Goal: Task Accomplishment & Management: Manage account settings

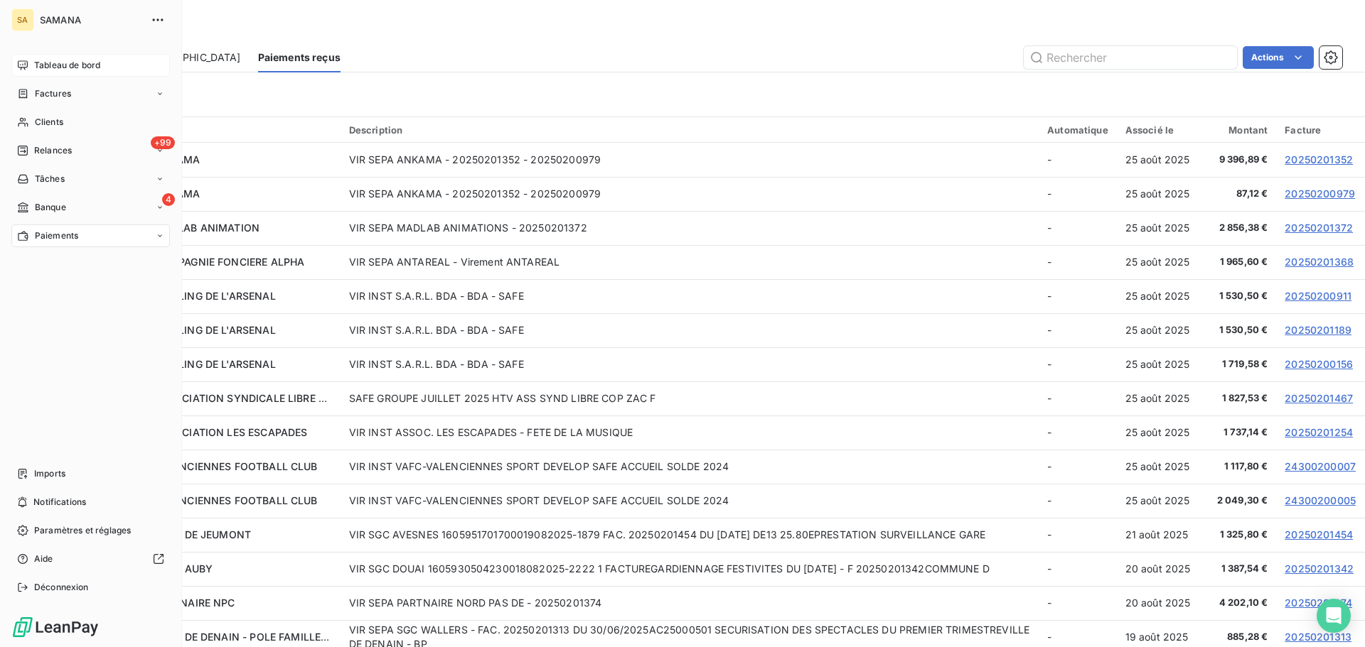
click at [38, 69] on span "Tableau de bord" at bounding box center [67, 65] width 66 height 13
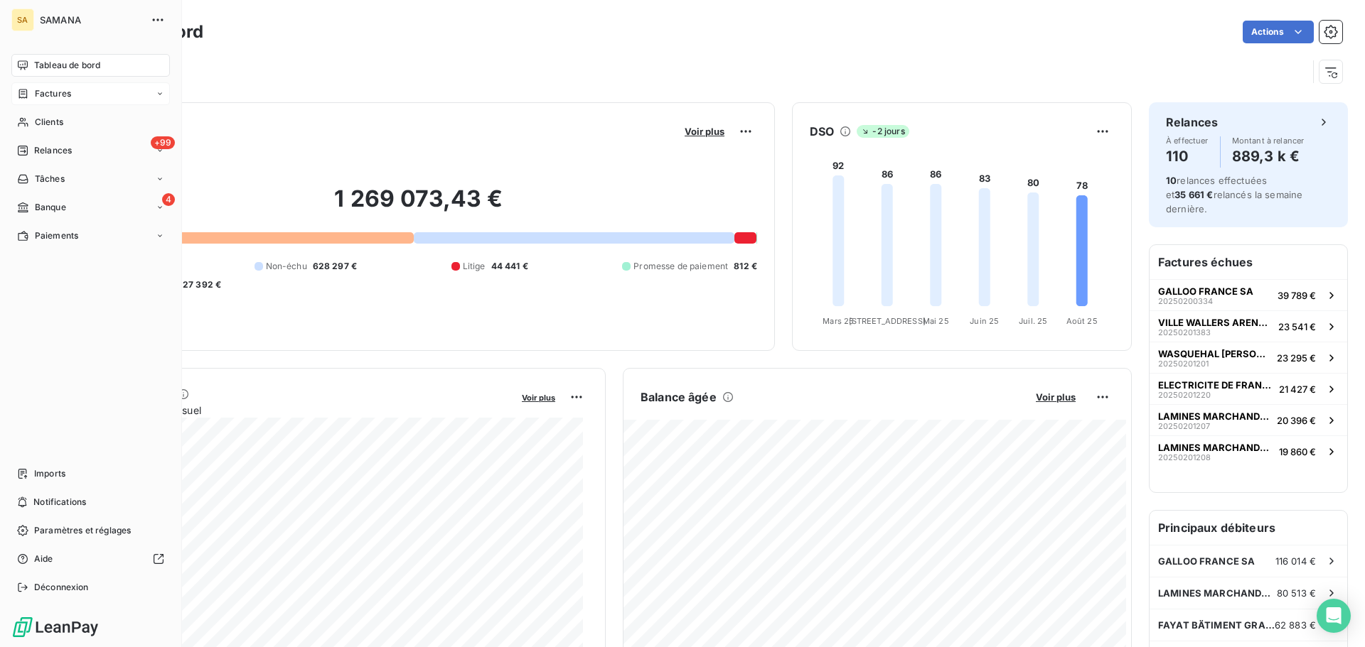
click at [68, 92] on span "Factures" at bounding box center [53, 93] width 36 height 13
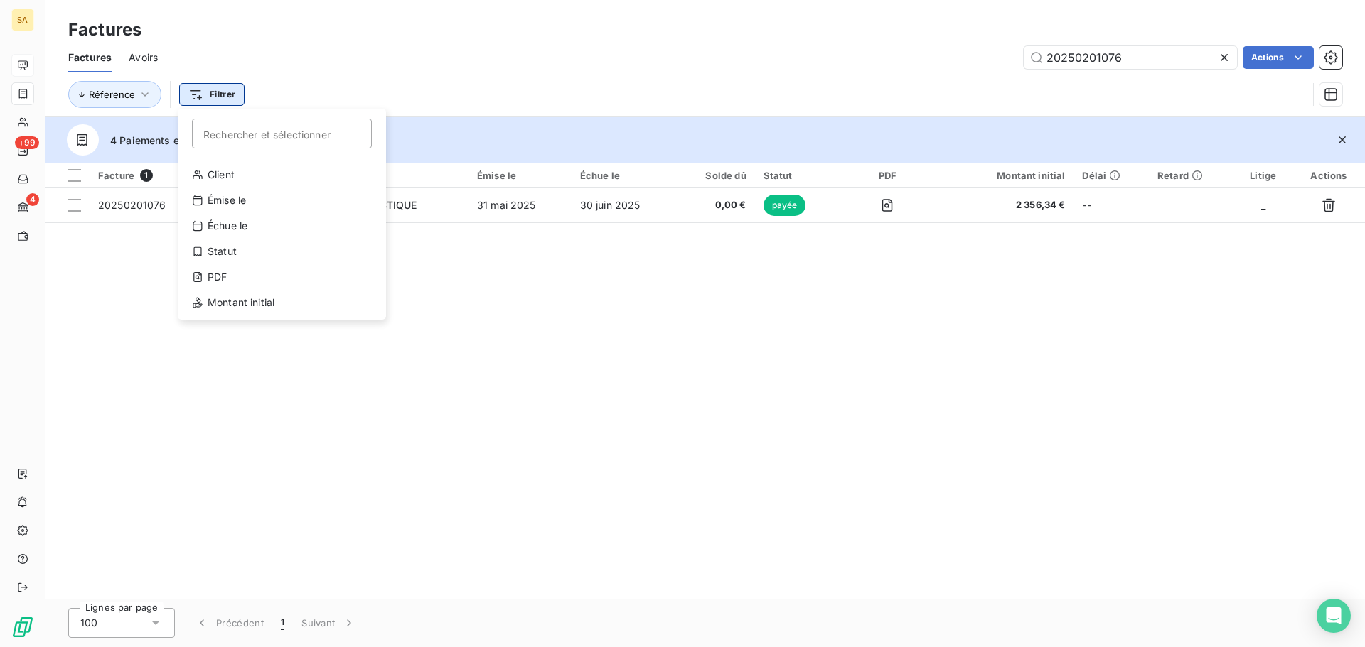
click at [241, 97] on html "SA +99 4 Factures Factures Avoirs 20250201076 Actions Réference Filtrer Recherc…" at bounding box center [682, 323] width 1365 height 647
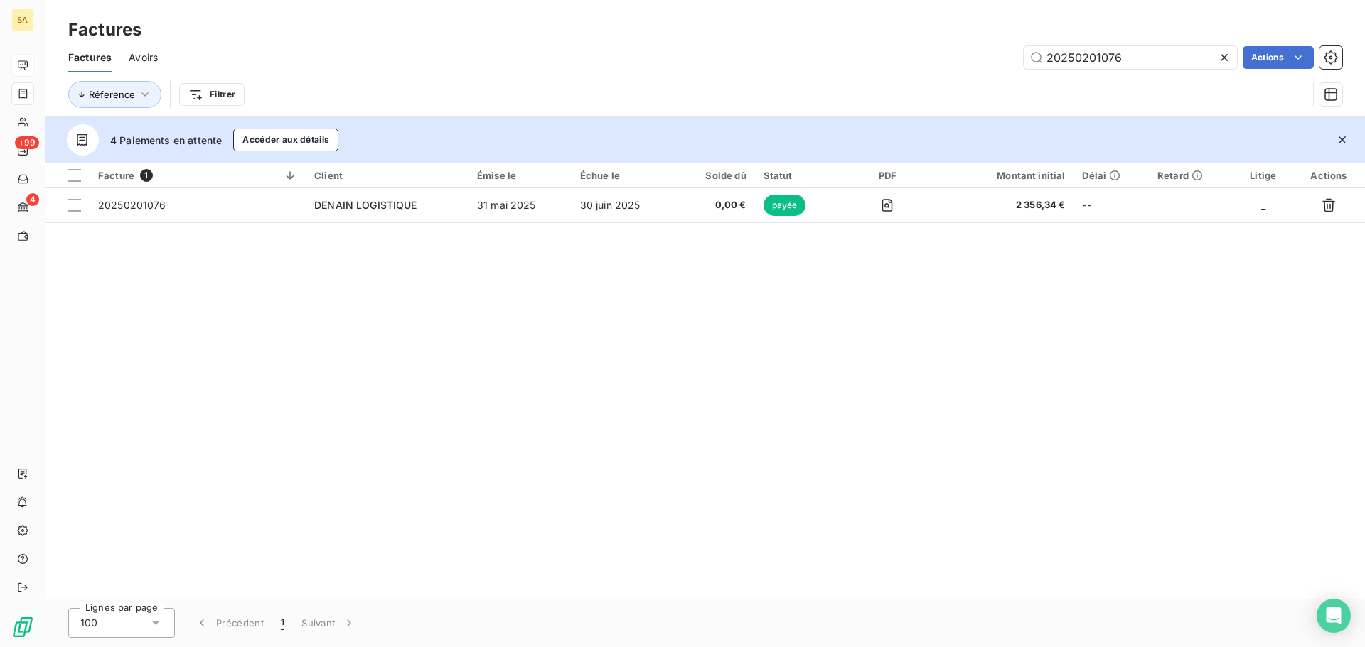
click at [1220, 55] on html "SA +99 4 Factures Factures Avoirs 20250201076 Actions Réference Filtrer 4 Paiem…" at bounding box center [682, 323] width 1365 height 647
click at [239, 96] on html "SA +99 4 Factures Factures Avoirs 20250201076 Actions Réference Filtrer 4 Paiem…" at bounding box center [682, 323] width 1365 height 647
click at [1224, 57] on html "SA +99 4 Factures Factures Avoirs 20250201076 Actions Réference Filtrer 4 Paiem…" at bounding box center [682, 323] width 1365 height 647
click at [1220, 57] on icon at bounding box center [1224, 57] width 14 height 14
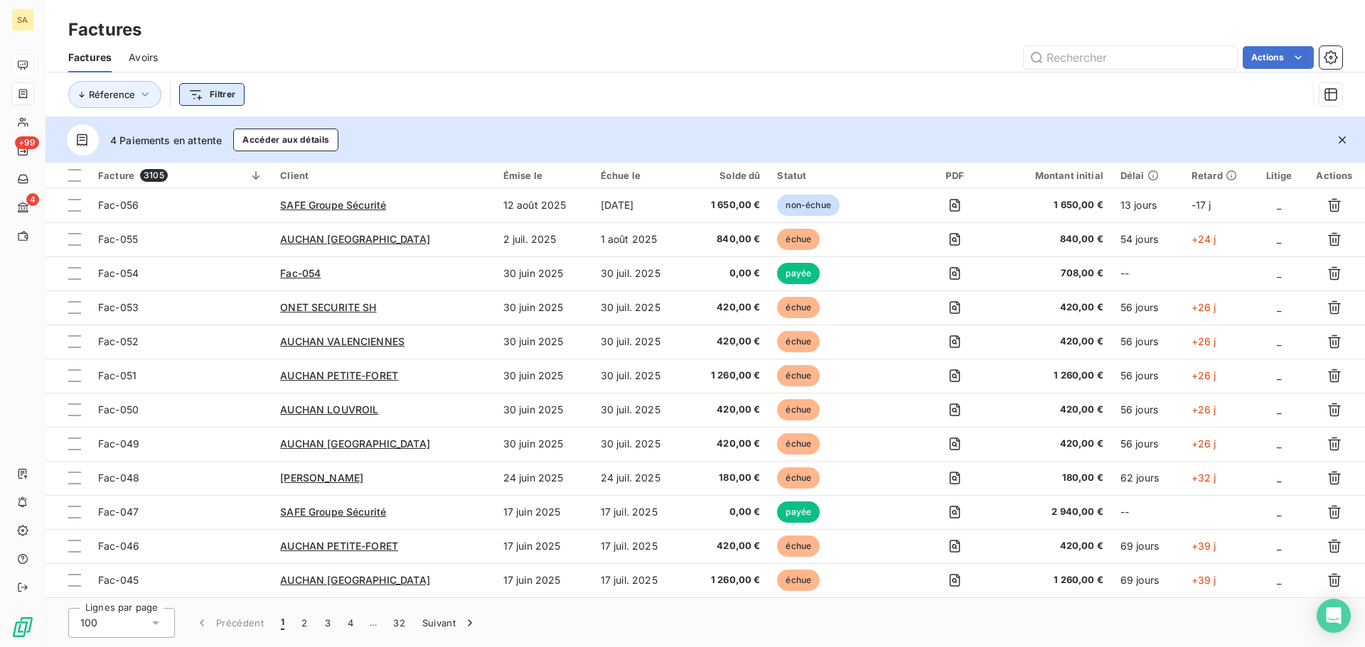
click at [209, 92] on html "SA +99 4 Factures Factures Avoirs Actions Réference Filtrer 4 Paiements en atte…" at bounding box center [682, 323] width 1365 height 647
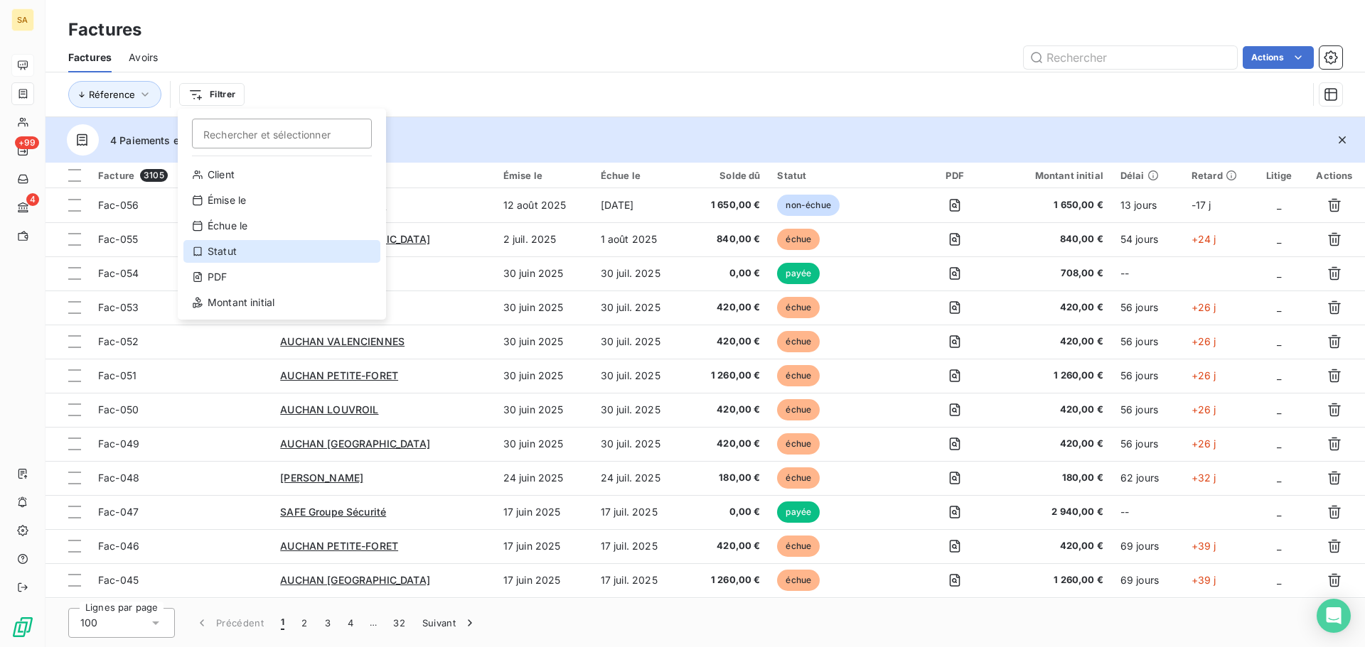
click at [263, 251] on div "Statut" at bounding box center [281, 251] width 197 height 23
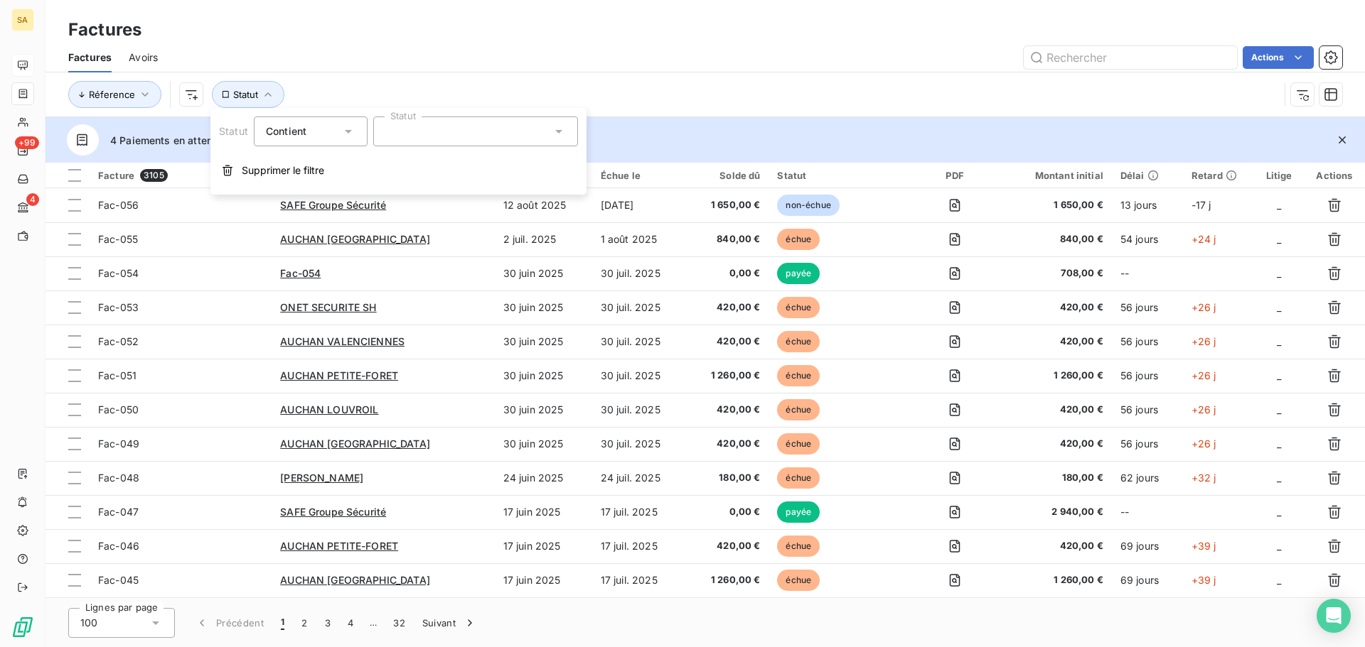
click at [466, 132] on div at bounding box center [475, 132] width 205 height 30
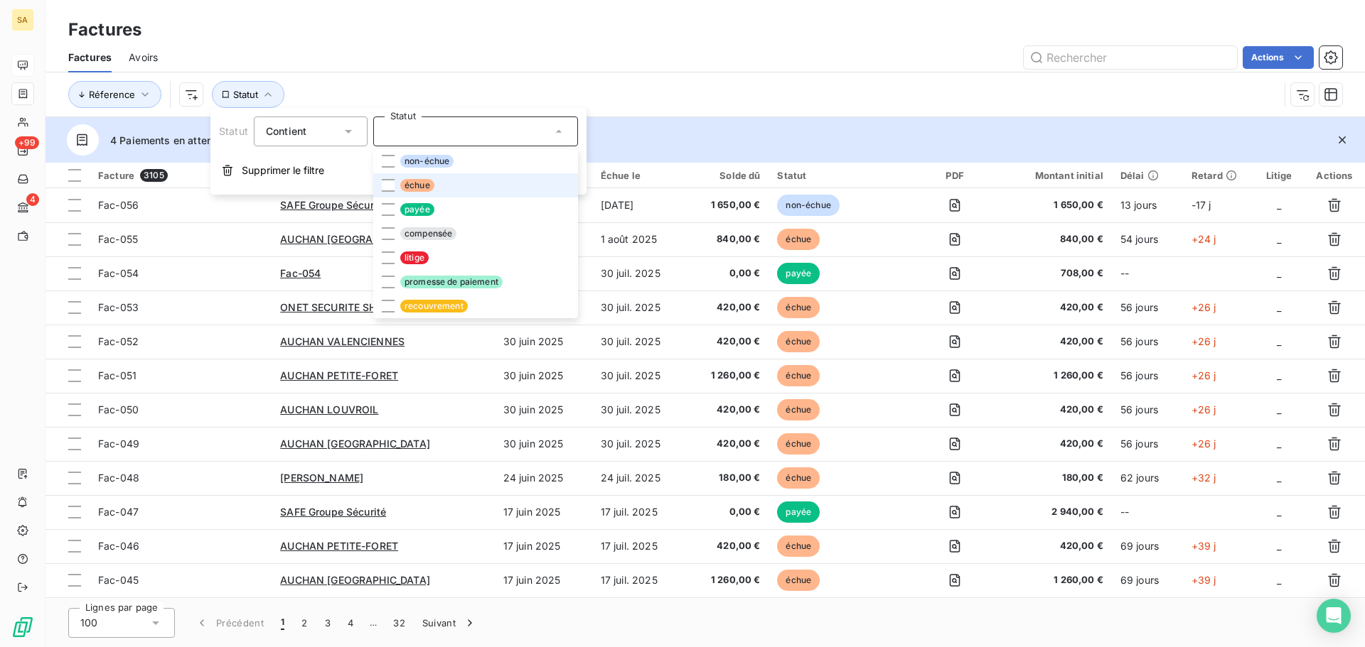
click at [465, 177] on li "échue" at bounding box center [475, 185] width 205 height 24
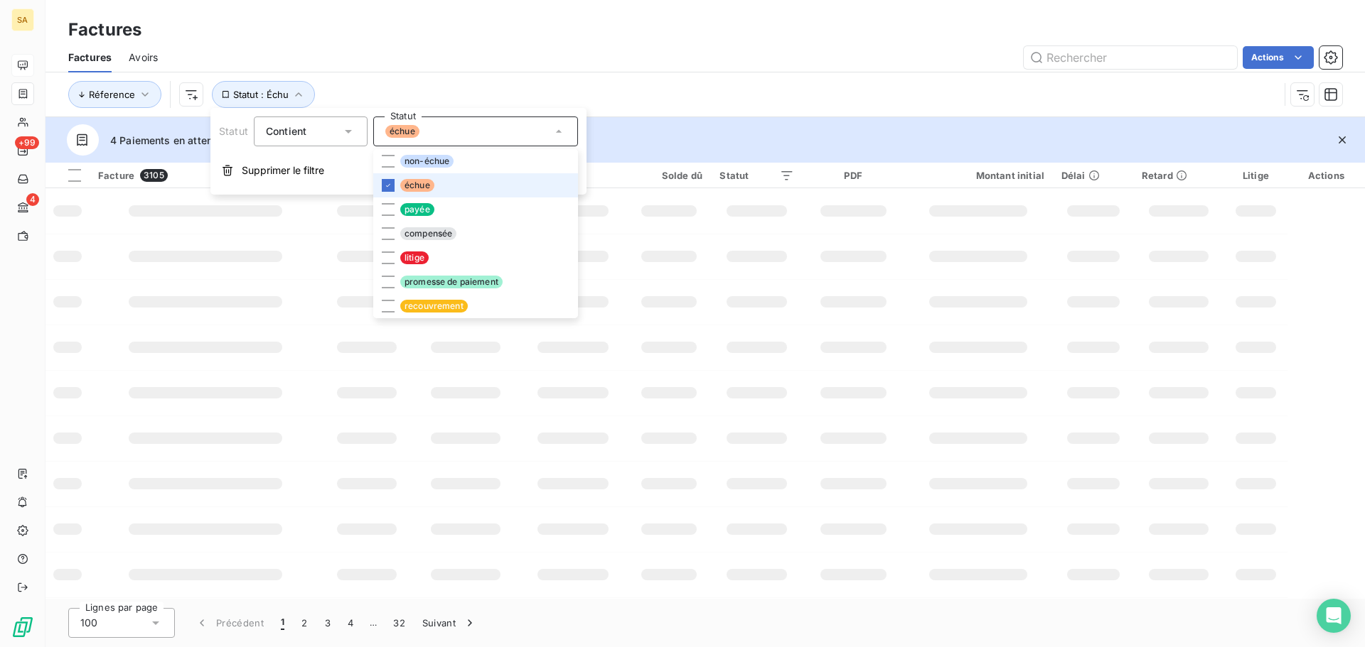
click at [734, 82] on div "Réference Statut : Échu" at bounding box center [673, 94] width 1210 height 27
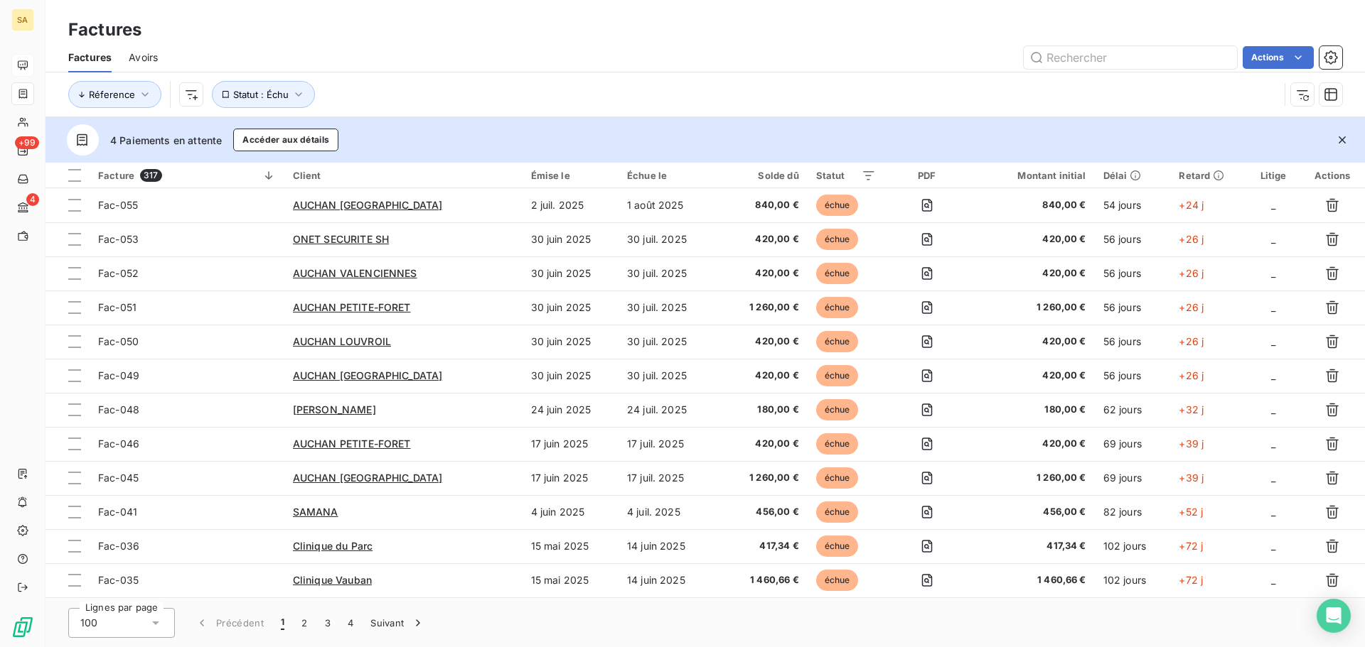
click at [1133, 179] on icon at bounding box center [1134, 175] width 11 height 11
click at [1190, 176] on div "Retard" at bounding box center [1207, 175] width 59 height 11
click at [1213, 177] on icon at bounding box center [1218, 175] width 11 height 11
click at [1182, 177] on div "Retard" at bounding box center [1207, 175] width 59 height 11
click at [1285, 53] on html "SA +99 4 Factures Factures Avoirs Actions Réference Statut : Échu 4 Paiements e…" at bounding box center [682, 323] width 1365 height 647
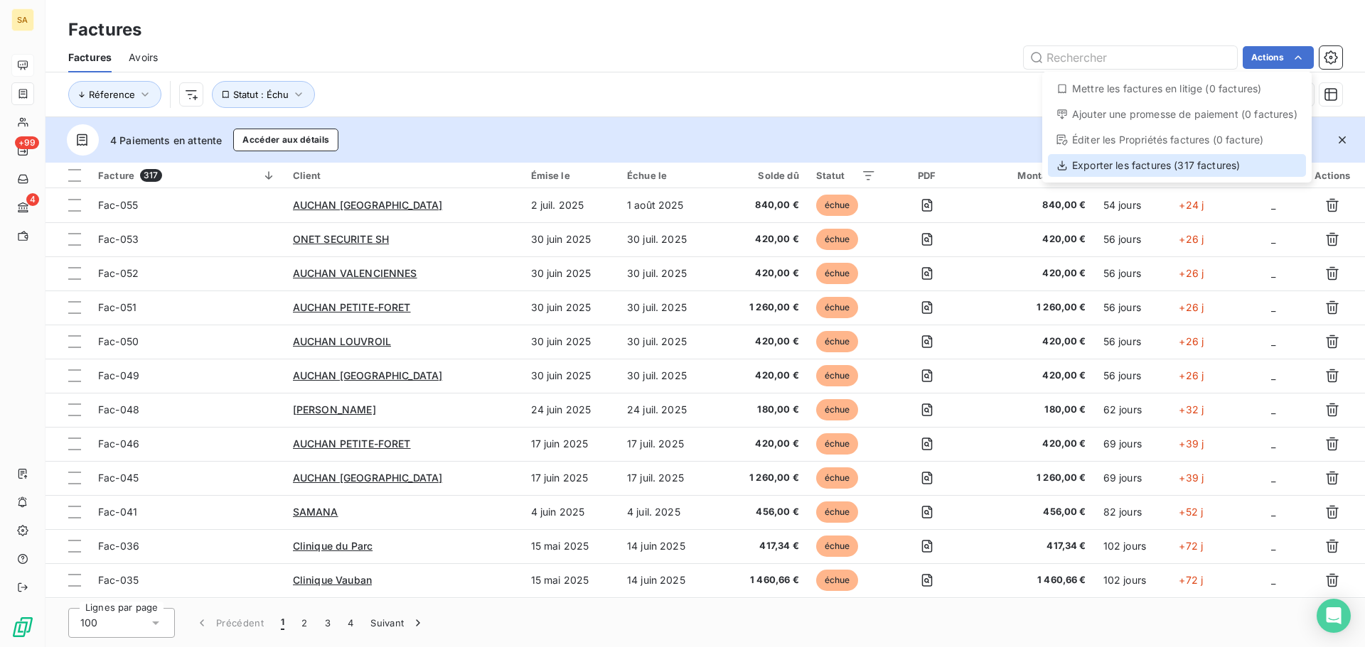
click at [1192, 166] on div "Exporter les factures (317 factures)" at bounding box center [1177, 165] width 258 height 23
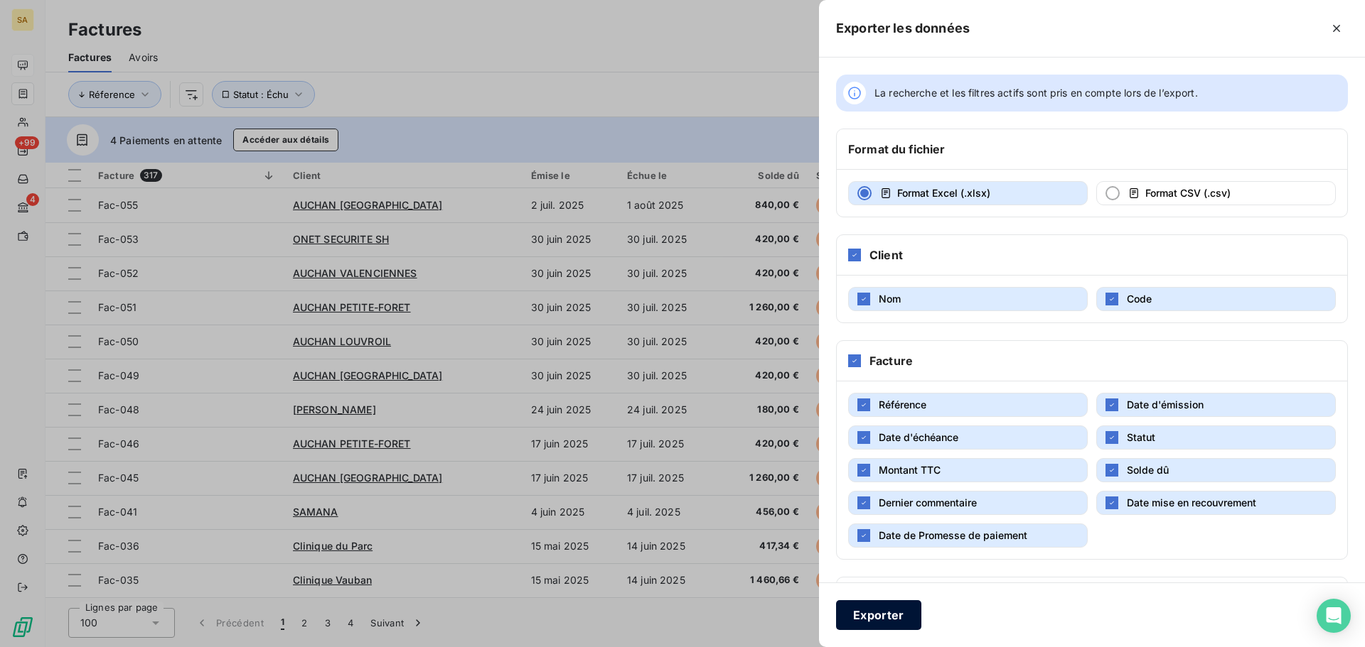
click at [896, 607] on button "Exporter" at bounding box center [878, 616] width 85 height 30
